Goal: Navigation & Orientation: Find specific page/section

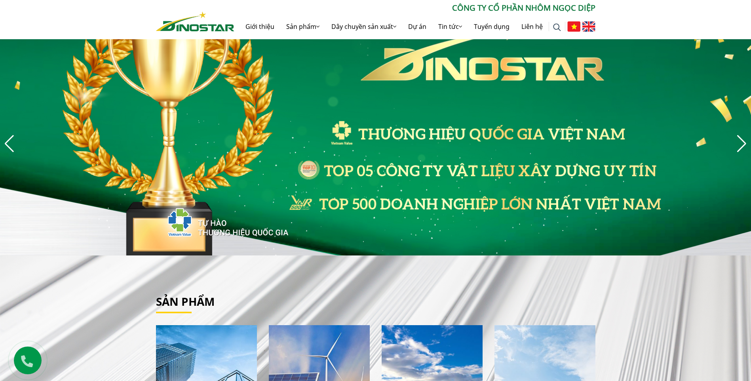
click at [586, 27] on img at bounding box center [588, 26] width 13 height 10
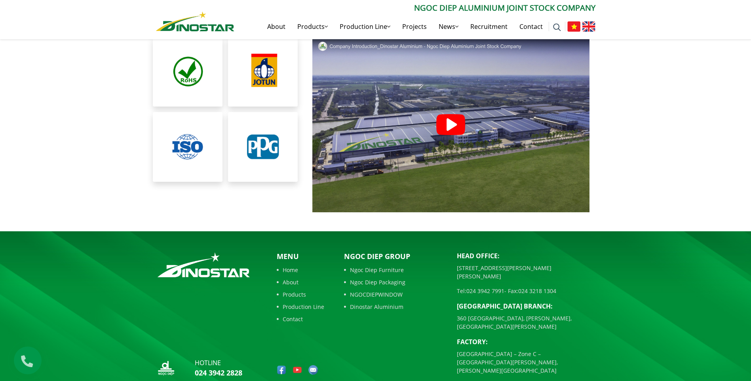
scroll to position [1778, 0]
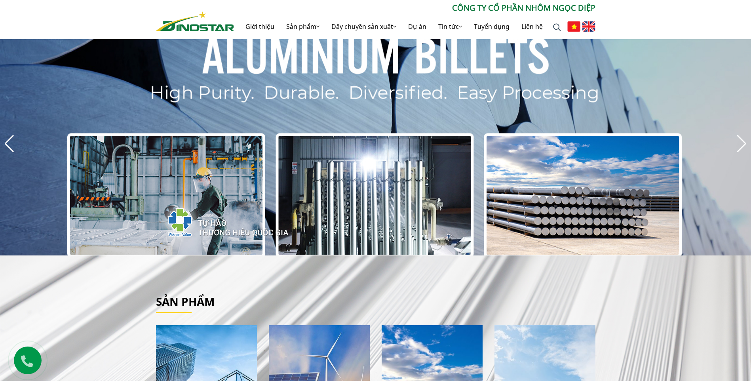
click at [587, 26] on img at bounding box center [588, 26] width 13 height 10
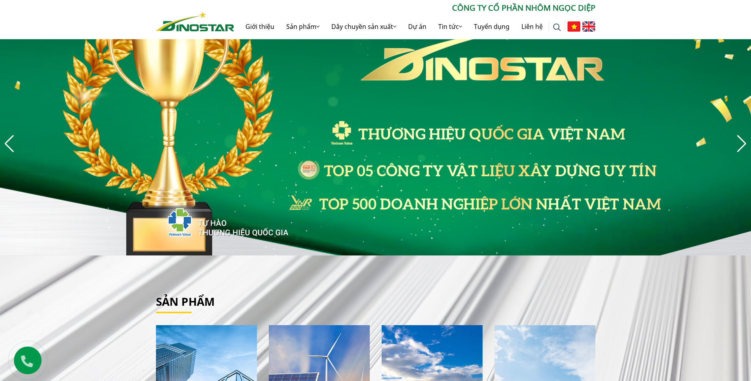
click at [590, 28] on img at bounding box center [588, 26] width 13 height 10
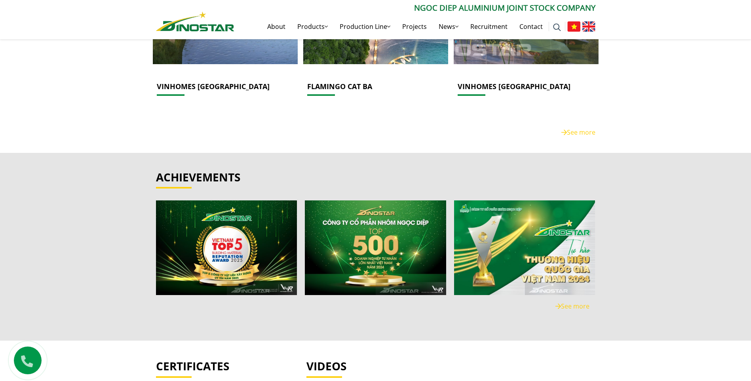
scroll to position [1778, 0]
